Goal: Information Seeking & Learning: Learn about a topic

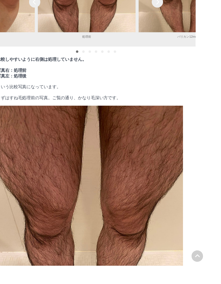
scroll to position [3584, 0]
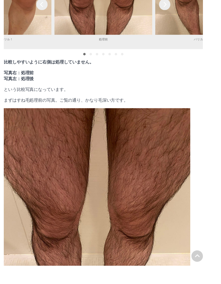
click at [177, 11] on div "next" at bounding box center [176, 5] width 12 height 12
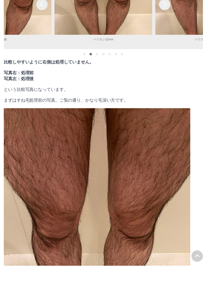
click at [175, 11] on div "next" at bounding box center [176, 5] width 12 height 12
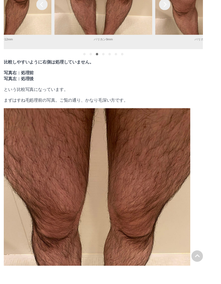
click at [178, 11] on div "next" at bounding box center [176, 5] width 12 height 12
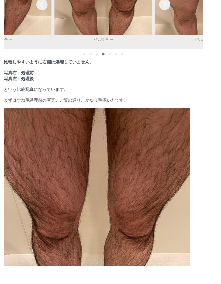
click at [178, 11] on div "next" at bounding box center [176, 5] width 12 height 12
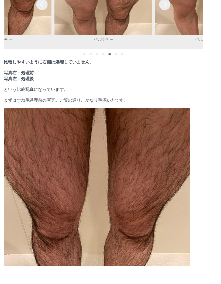
click at [47, 11] on div "prev" at bounding box center [45, 5] width 12 height 12
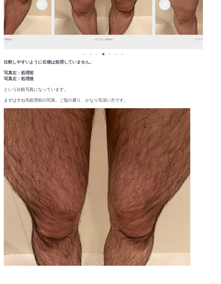
click at [50, 37] on img at bounding box center [2, 5] width 104 height 65
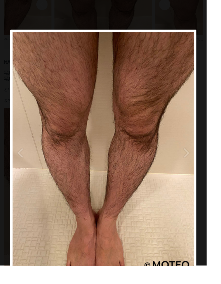
click at [16, 165] on button "previous" at bounding box center [25, 163] width 27 height 263
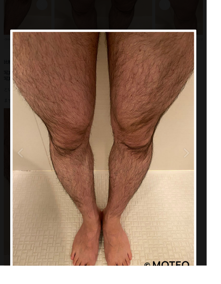
click at [22, 162] on button "previous" at bounding box center [25, 163] width 27 height 263
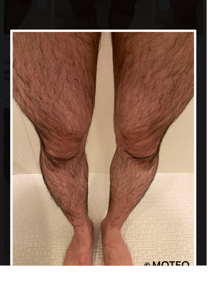
click at [18, 171] on button "previous" at bounding box center [25, 163] width 27 height 263
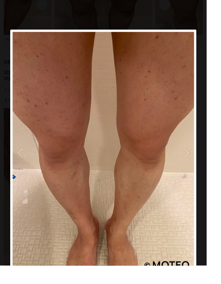
click at [220, 142] on div at bounding box center [110, 142] width 221 height 284
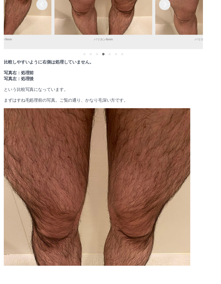
click at [181, 11] on div "next" at bounding box center [176, 5] width 12 height 12
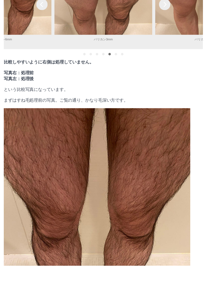
click at [175, 11] on div "next" at bounding box center [176, 5] width 12 height 12
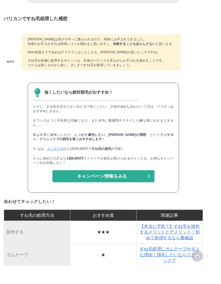
scroll to position [7113, 0]
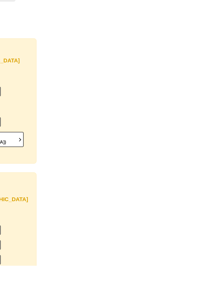
scroll to position [8475, 185]
